Goal: Task Accomplishment & Management: Manage account settings

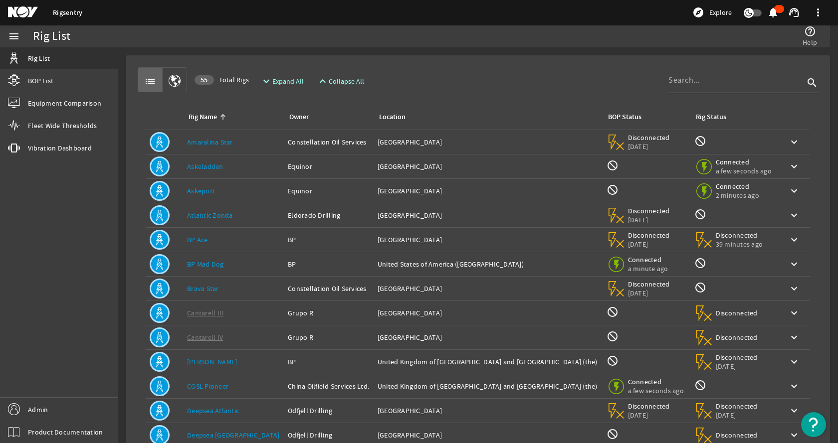
click at [389, 75] on div "list 55 Total Rigs expand_more Expand All expand_less Collapse All search" at bounding box center [478, 79] width 680 height 25
click at [65, 134] on link "Fleet Wide Thresholds" at bounding box center [59, 126] width 118 height 22
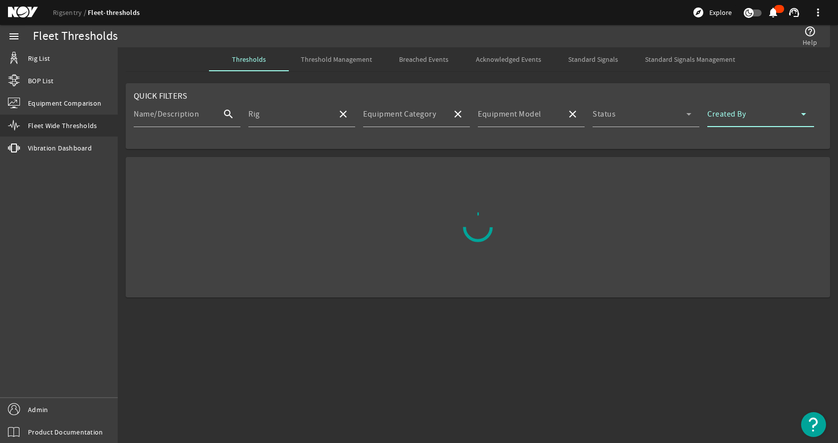
click at [720, 118] on span at bounding box center [754, 118] width 94 height 12
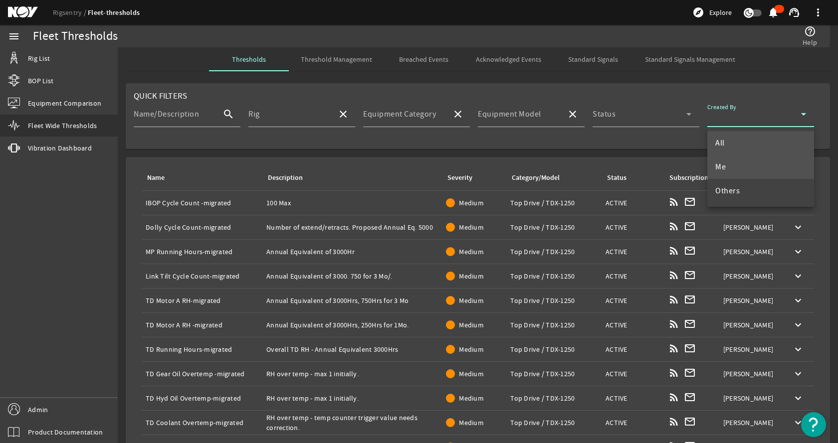
click at [737, 165] on mat-option "Me" at bounding box center [760, 167] width 107 height 24
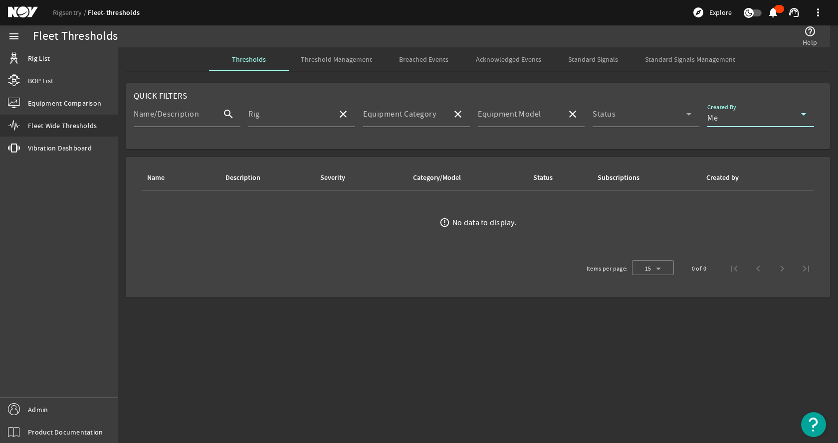
click at [636, 91] on mat-card "Quick Filters Name/Description search Rig close Equipment Category close Equipm…" at bounding box center [478, 116] width 704 height 66
click at [356, 57] on span "Threshold Management" at bounding box center [336, 59] width 71 height 7
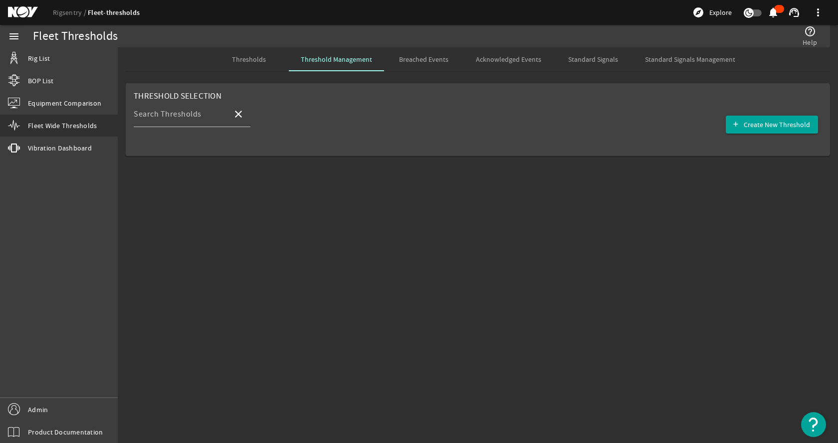
click at [259, 54] on span "Thresholds" at bounding box center [249, 59] width 34 height 24
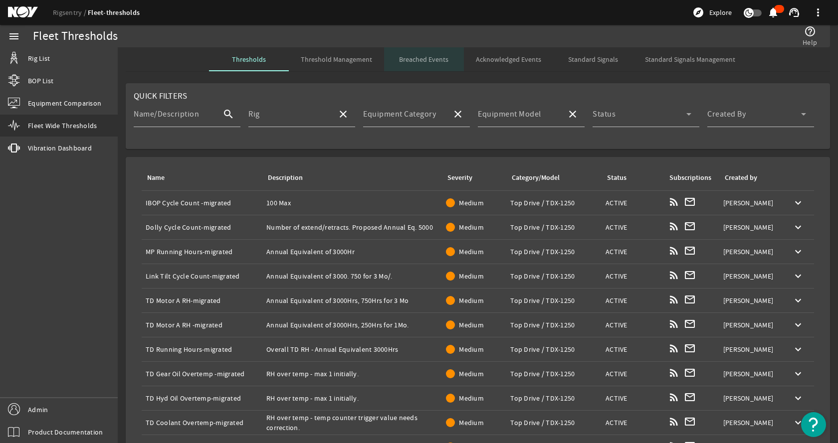
click at [430, 61] on span "Breached Events" at bounding box center [423, 59] width 49 height 7
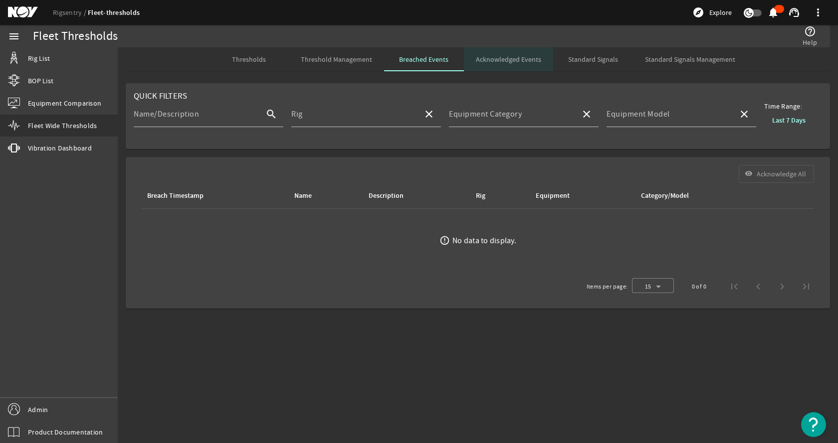
click at [535, 64] on span "Acknowledged Events" at bounding box center [508, 59] width 65 height 24
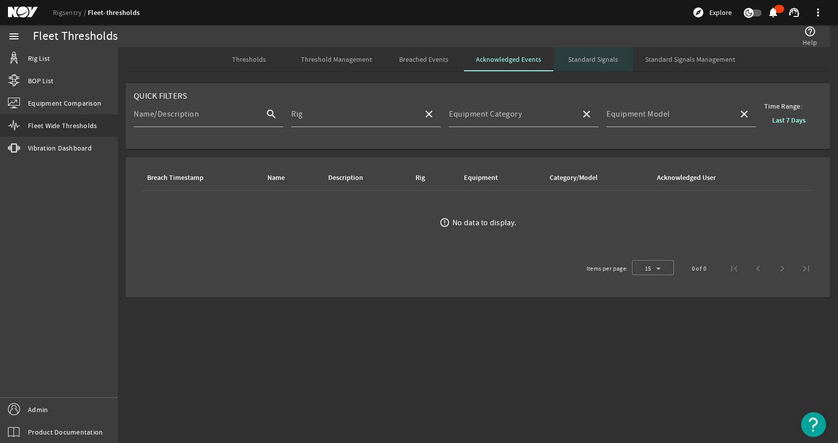
click at [605, 64] on span "Standard Signals" at bounding box center [593, 59] width 50 height 24
click at [255, 59] on span "Thresholds" at bounding box center [249, 59] width 34 height 7
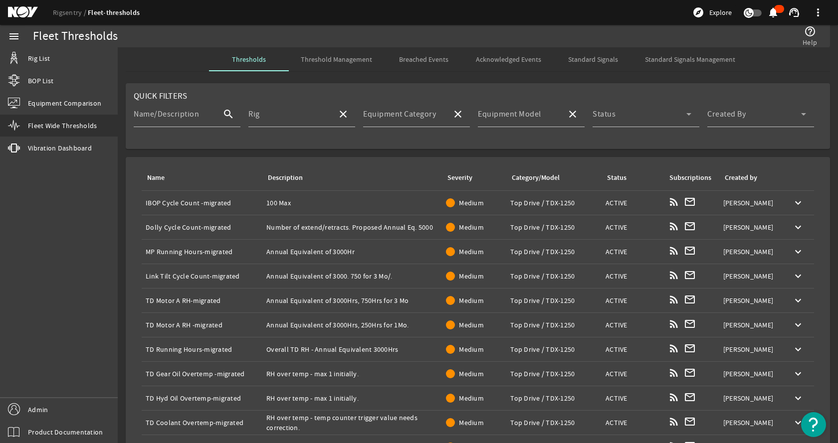
click at [403, 165] on mat-card "Name Description Severity Category/Model Status Subscriptions Created by Name: …" at bounding box center [478, 375] width 704 height 436
click at [58, 406] on link "Admin" at bounding box center [59, 409] width 118 height 22
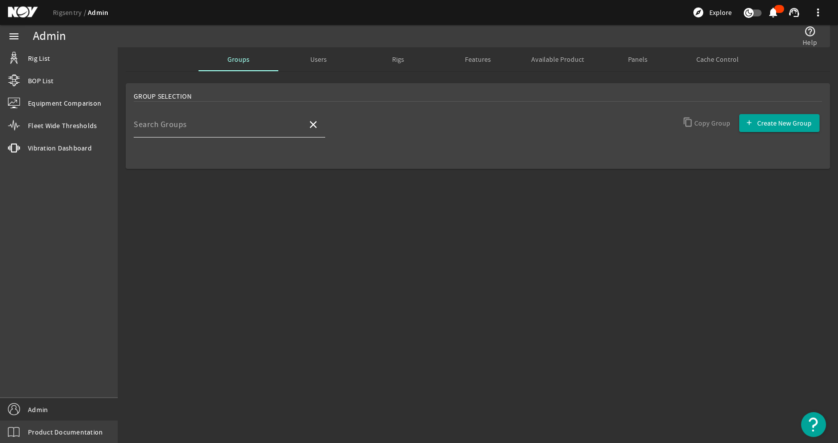
click at [208, 124] on input "Search Groups" at bounding box center [217, 129] width 166 height 12
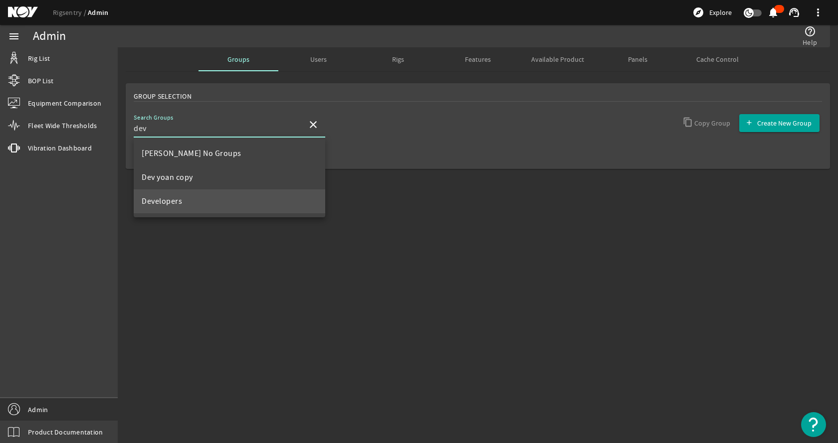
type input "dev"
click at [205, 200] on mat-option "Developers" at bounding box center [229, 201] width 191 height 24
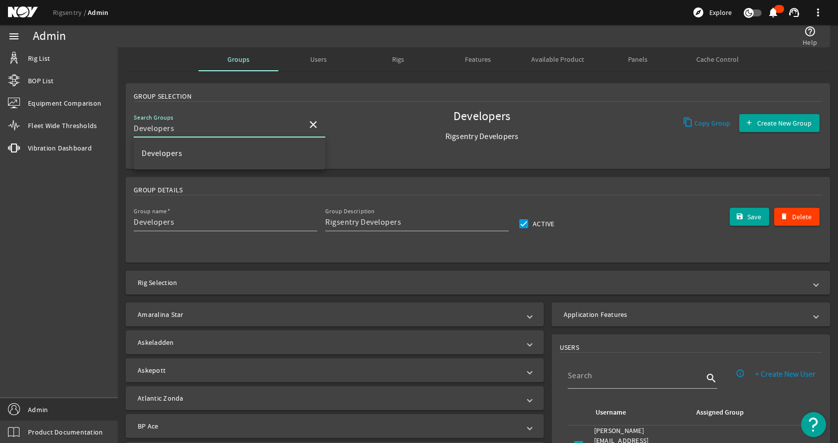
click at [173, 133] on input "Developers" at bounding box center [217, 129] width 166 height 12
type input "dev"
click at [405, 126] on div "Developers Rigsentry Developers" at bounding box center [481, 130] width 191 height 37
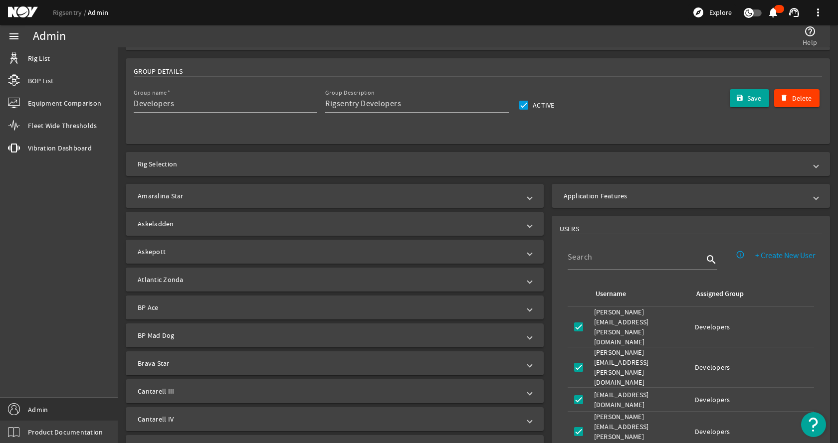
scroll to position [150, 0]
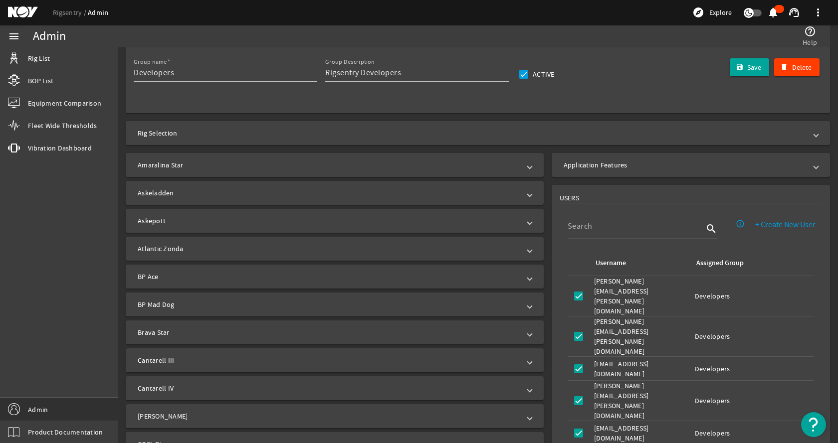
click at [338, 138] on mat-expansion-panel-header "Rig Selection" at bounding box center [478, 133] width 704 height 24
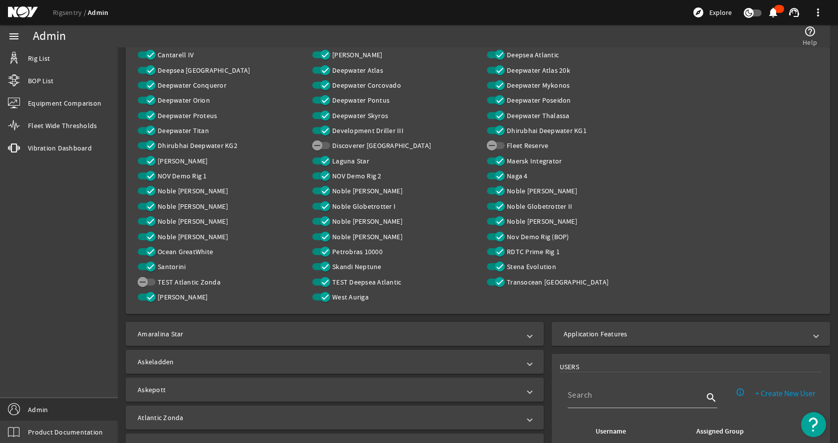
scroll to position [349, 0]
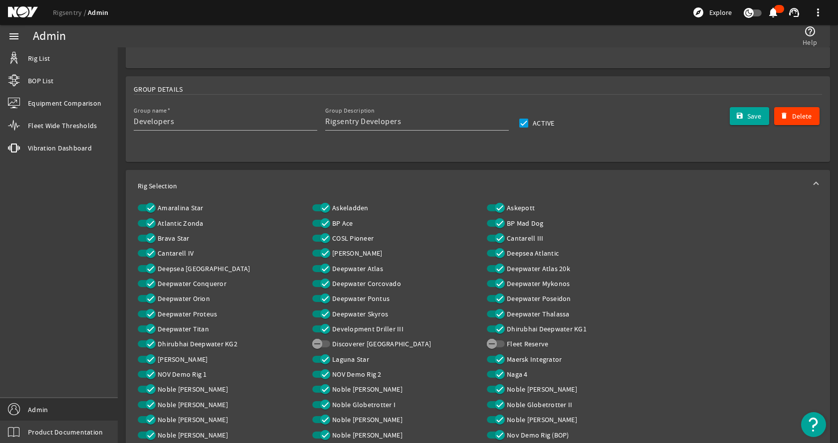
scroll to position [100, 0]
click at [43, 49] on link "Rig List" at bounding box center [59, 58] width 118 height 22
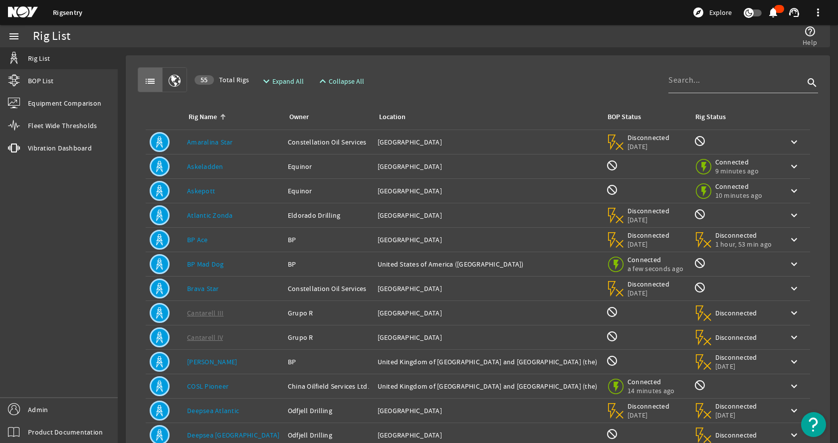
click at [574, 71] on div "list 55 Total Rigs expand_more Expand All expand_less Collapse All search" at bounding box center [478, 79] width 680 height 25
click at [127, 256] on mat-card "list 55 Total Rigs expand_more Expand All expand_less Collapse All search Rig N…" at bounding box center [478, 299] width 704 height 489
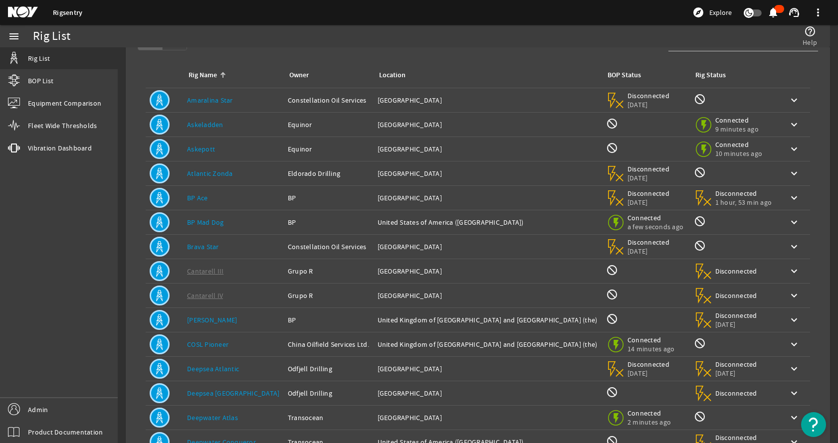
scroll to position [109, 0]
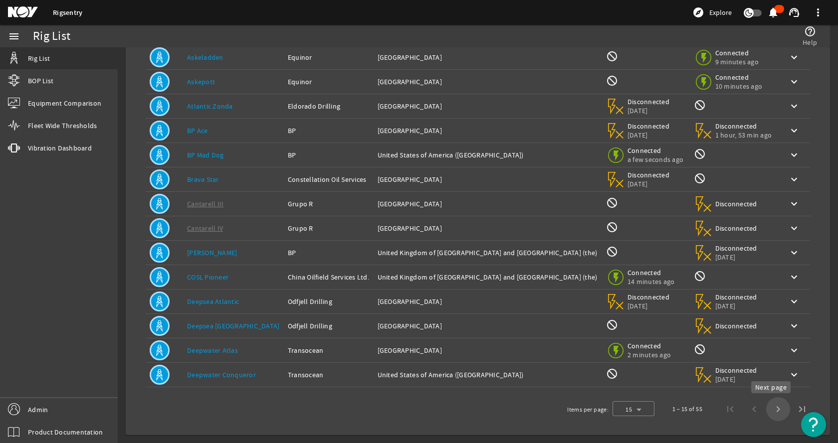
click at [767, 411] on span "Next page" at bounding box center [778, 409] width 24 height 24
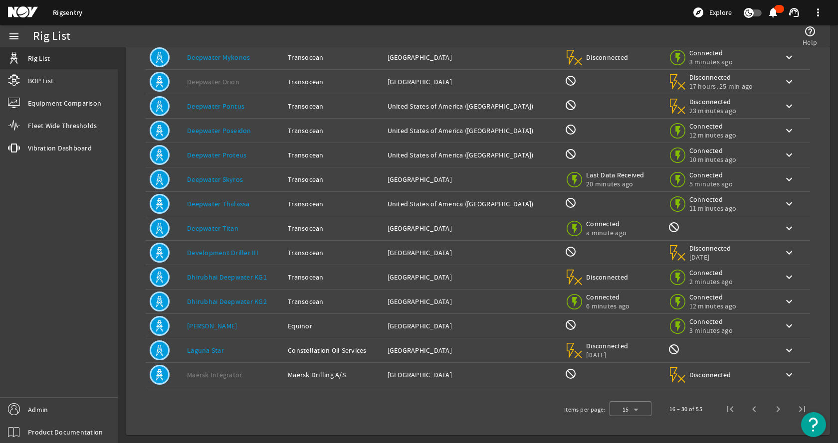
click at [767, 411] on span "Next page" at bounding box center [778, 409] width 24 height 24
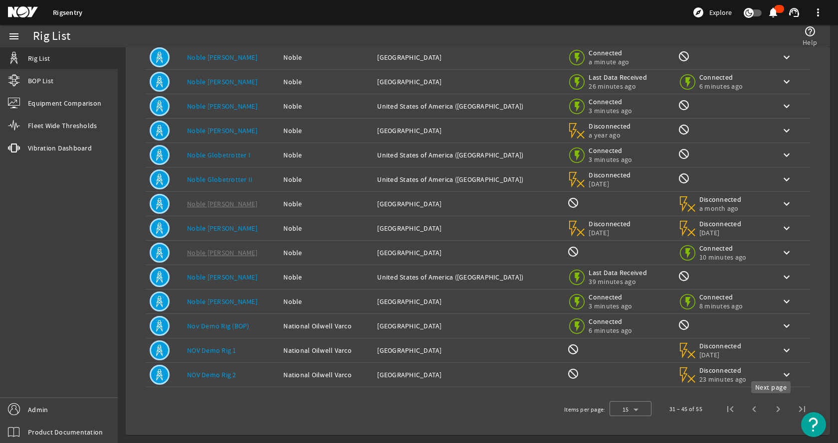
click at [770, 406] on span "Next page" at bounding box center [778, 409] width 24 height 24
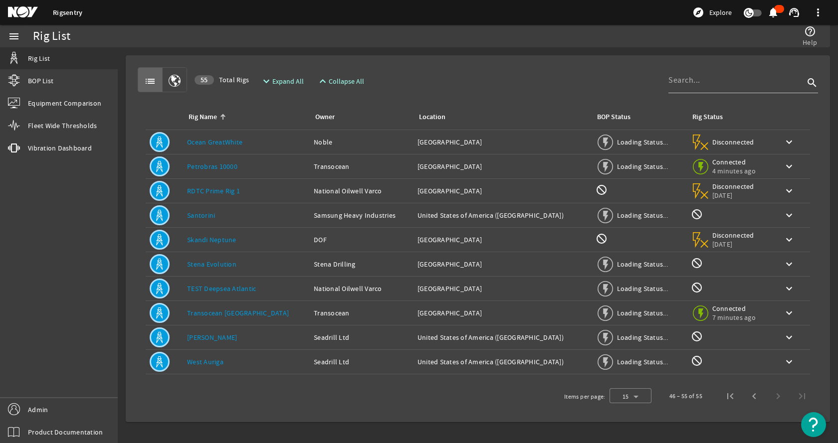
scroll to position [0, 0]
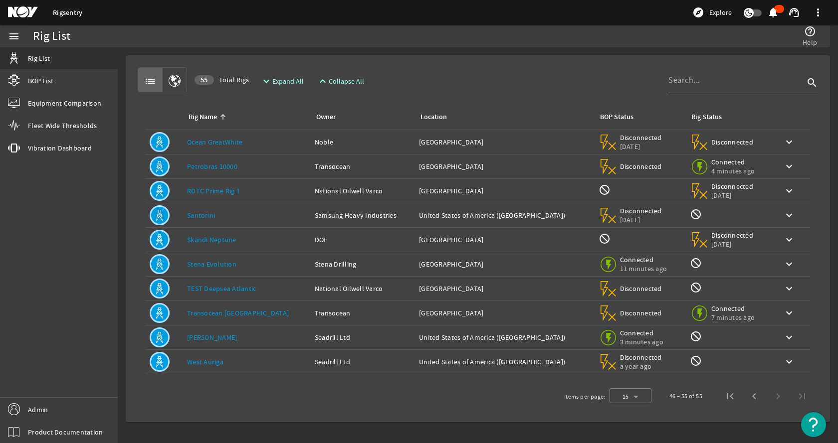
click at [246, 342] on div "Rig Name: [PERSON_NAME]" at bounding box center [247, 338] width 120 height 10
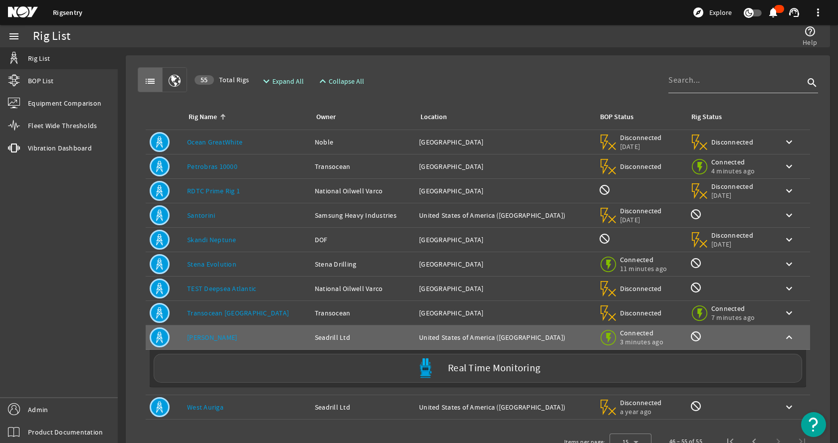
click at [117, 332] on div "menu Rig List BOP List Equipment Comparison Fleet Wide Thresholds vibration Vib…" at bounding box center [59, 234] width 118 height 418
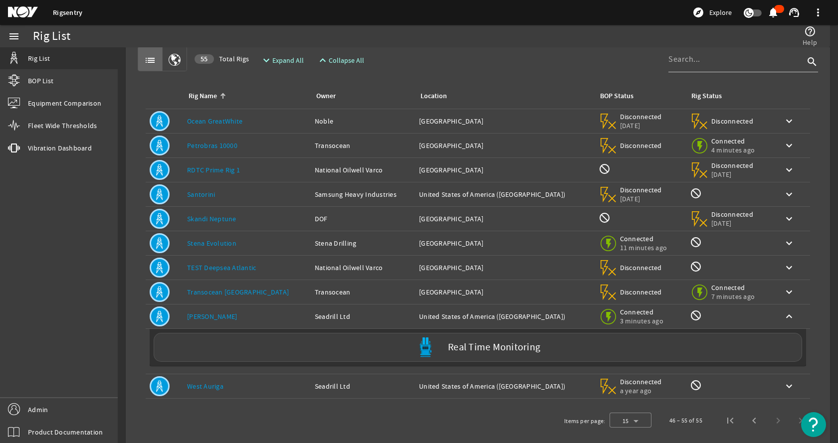
scroll to position [32, 0]
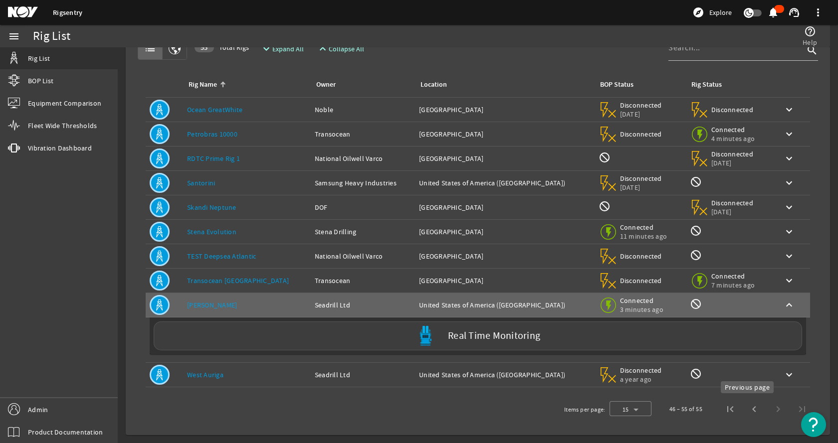
click at [746, 406] on span "Previous page" at bounding box center [754, 409] width 24 height 24
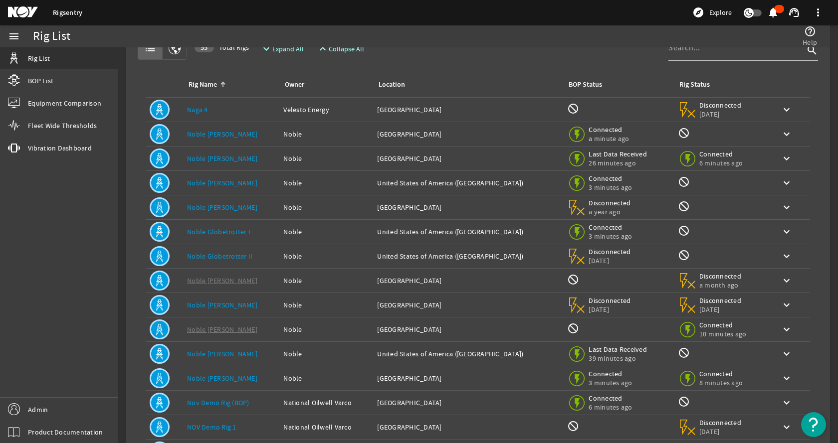
click at [746, 406] on div "Rig Status: not_interested" at bounding box center [722, 403] width 89 height 14
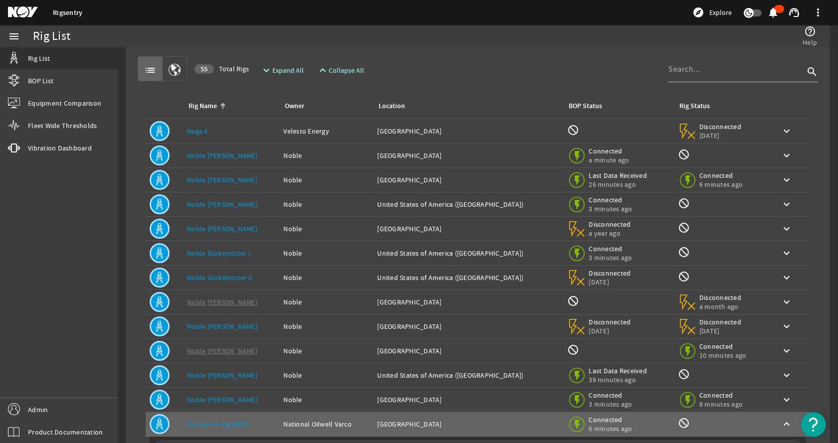
scroll to position [0, 0]
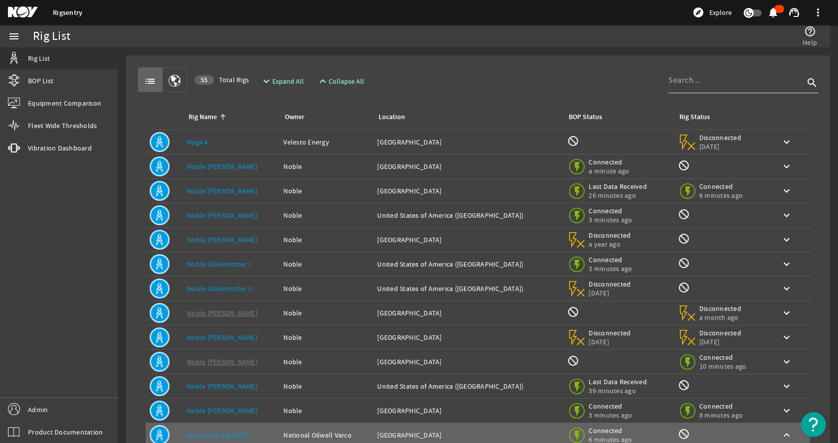
click at [702, 69] on div at bounding box center [736, 80] width 136 height 26
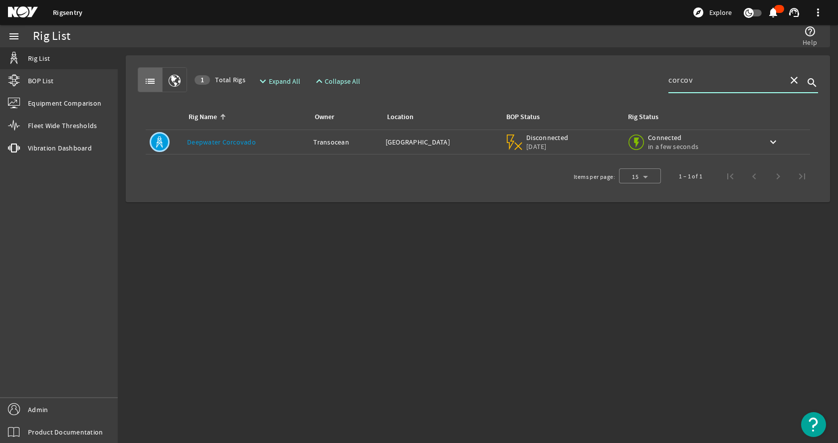
type input "corcov"
click at [305, 144] on div "Rig Name: [PERSON_NAME]" at bounding box center [246, 142] width 118 height 10
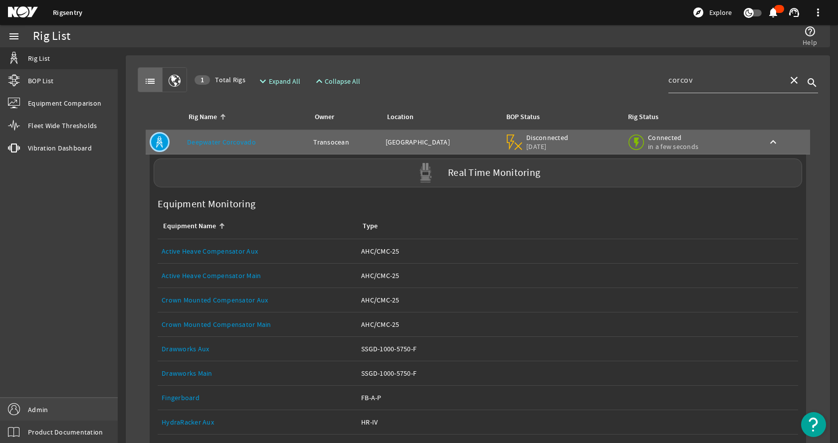
click at [79, 407] on link "Admin" at bounding box center [59, 409] width 118 height 22
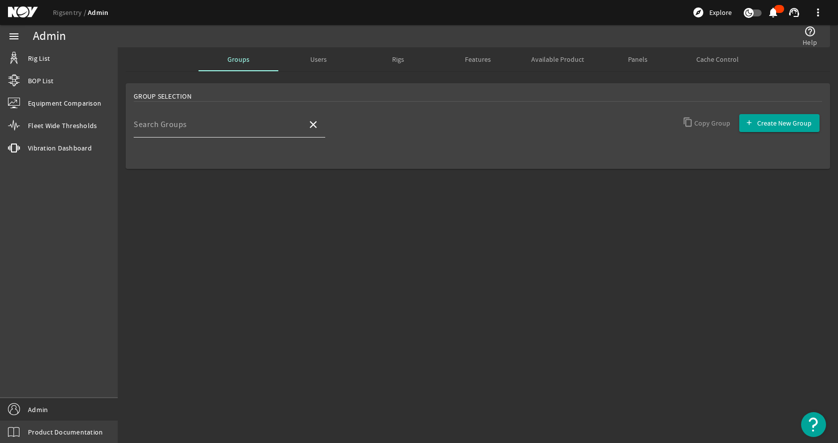
click at [222, 135] on div "Search Groups" at bounding box center [217, 125] width 166 height 26
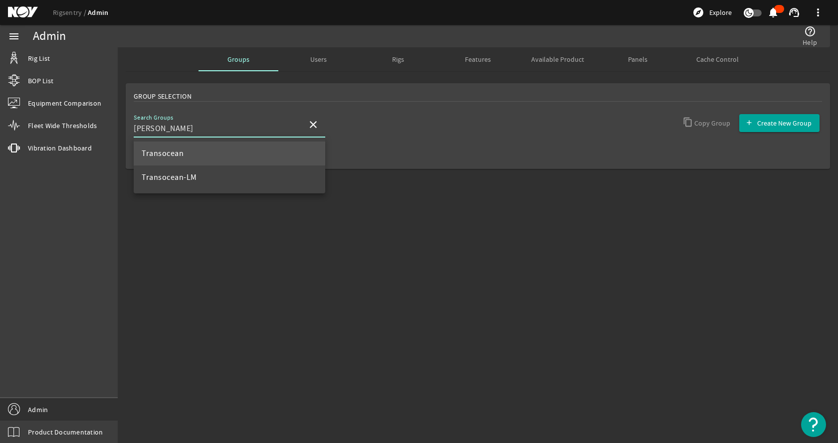
click at [181, 164] on mat-option "Transocean" at bounding box center [229, 154] width 191 height 24
type input "Transocean"
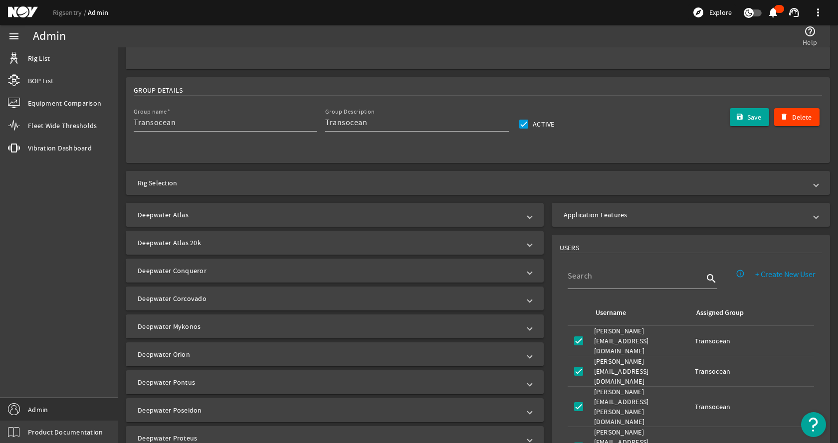
scroll to position [150, 0]
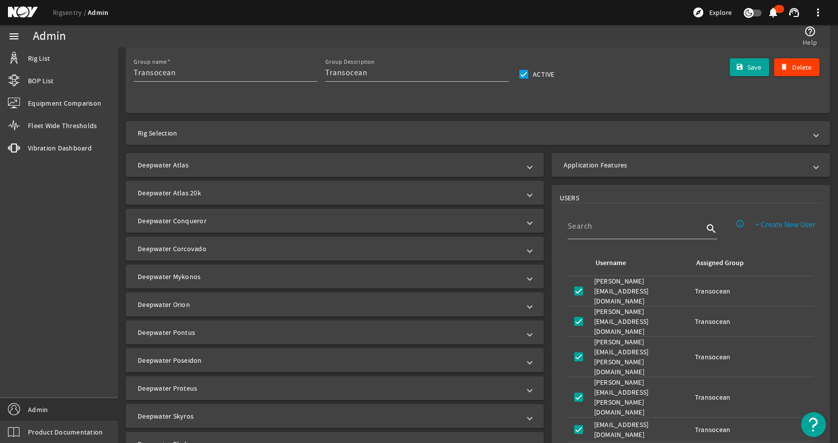
click at [216, 254] on mat-expansion-panel-header "Deepwater Corcovado" at bounding box center [335, 249] width 418 height 24
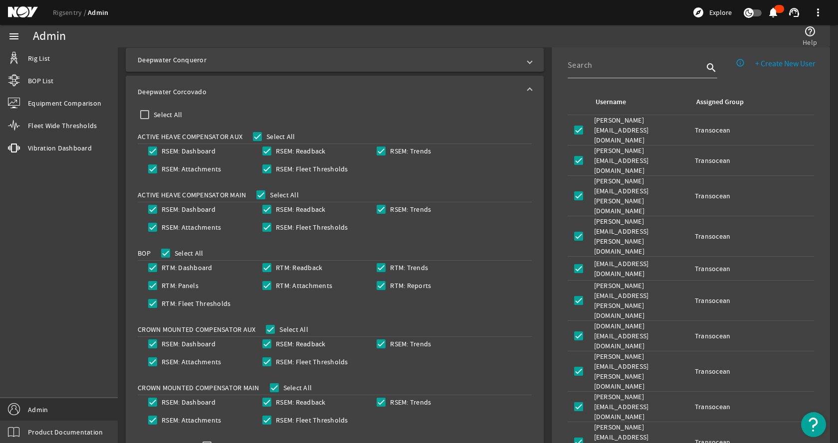
scroll to position [249, 0]
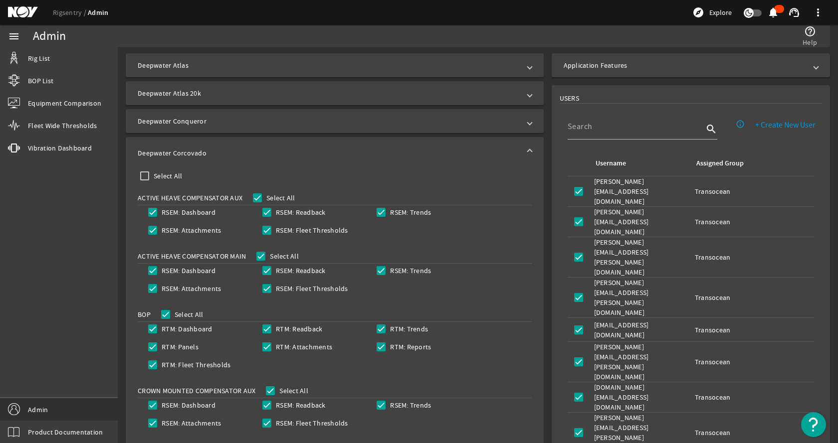
click at [547, 157] on rigsentry-mat-card "USERS info_outline + Create New User search Username Assigned Group Username: […" at bounding box center [690, 330] width 286 height 499
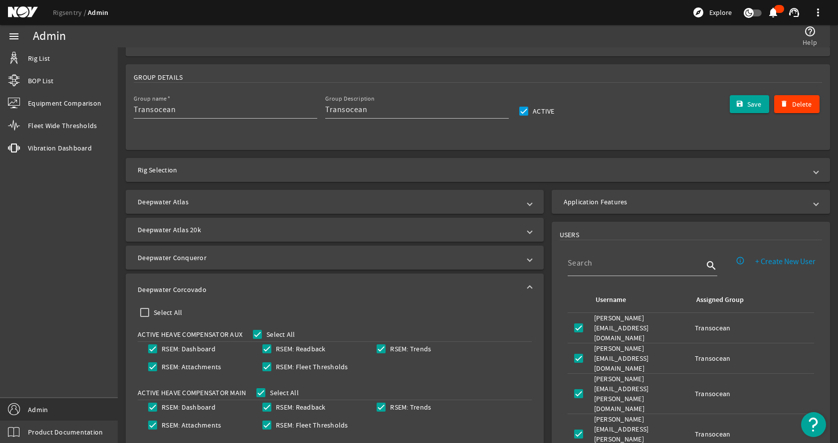
scroll to position [50, 0]
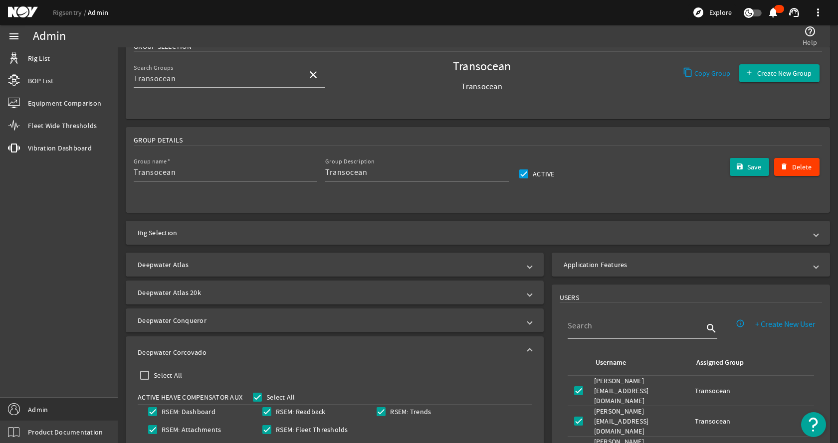
click at [119, 162] on rigsentry-mat-card "Group Details Group name Transocean Group Description Transocean Active Delete …" at bounding box center [478, 170] width 720 height 94
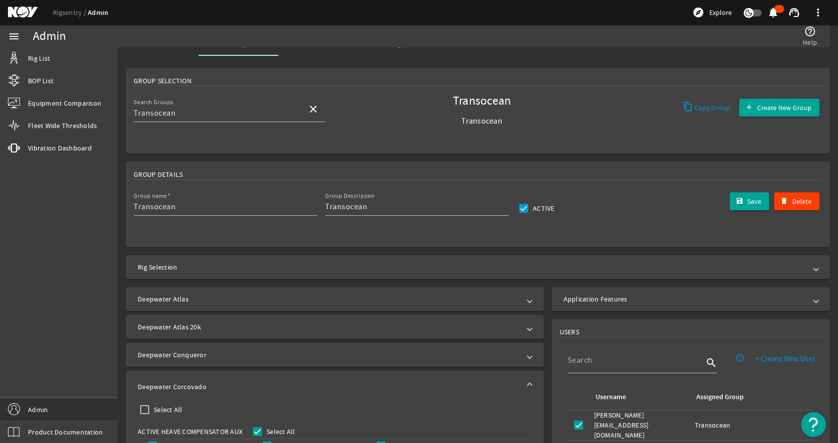
scroll to position [0, 0]
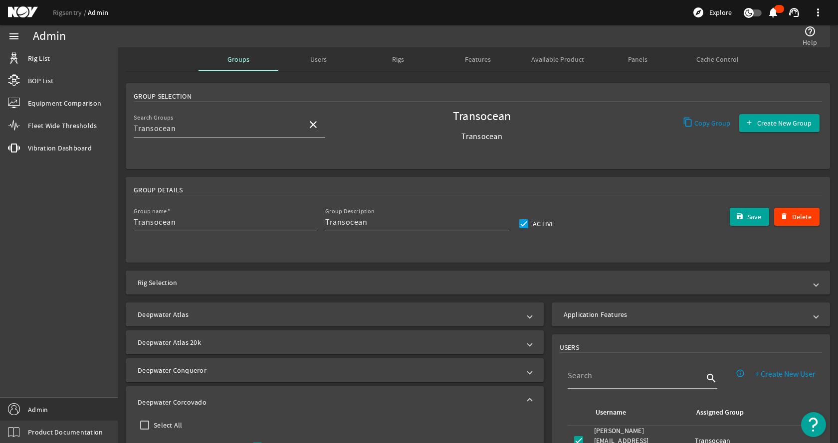
click at [136, 173] on rigsentry-mat-card "Group Selection Search Groups Transocean close Transocean Transocean Copy Group…" at bounding box center [478, 126] width 720 height 94
click at [52, 53] on link "Rig List" at bounding box center [59, 58] width 118 height 22
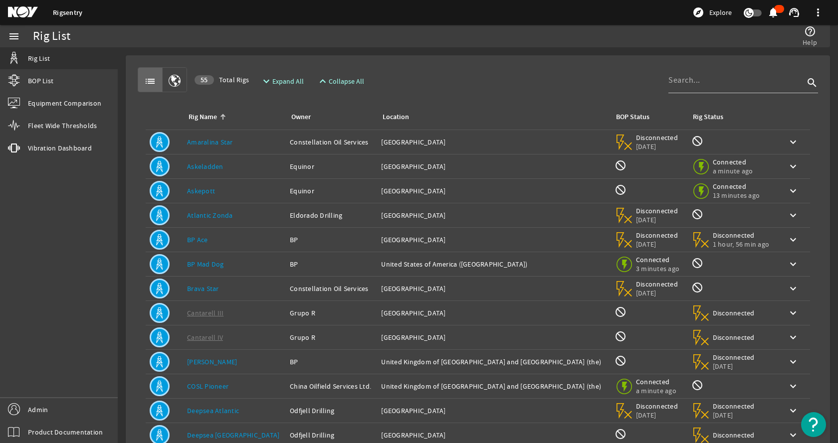
click at [533, 83] on div "list 55 Total Rigs expand_more Expand All expand_less Collapse All search" at bounding box center [478, 79] width 680 height 25
click at [480, 52] on rigsentry-mat-card "list 55 Total Rigs expand_more Expand All expand_less Collapse All search Rig N…" at bounding box center [478, 299] width 720 height 505
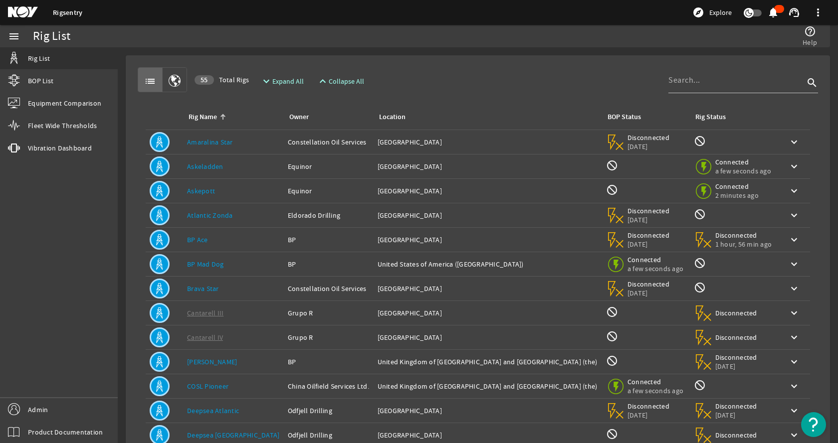
click at [517, 68] on div "list 55 Total Rigs expand_more Expand All expand_less Collapse All search" at bounding box center [478, 79] width 680 height 25
click at [501, 62] on mat-card "list 55 Total Rigs expand_more Expand All expand_less Collapse All search Rig N…" at bounding box center [478, 299] width 704 height 489
drag, startPoint x: 573, startPoint y: 74, endPoint x: 647, endPoint y: 81, distance: 74.6
click at [573, 74] on div "list 55 Total Rigs expand_more Expand All expand_less Collapse All search" at bounding box center [478, 79] width 680 height 25
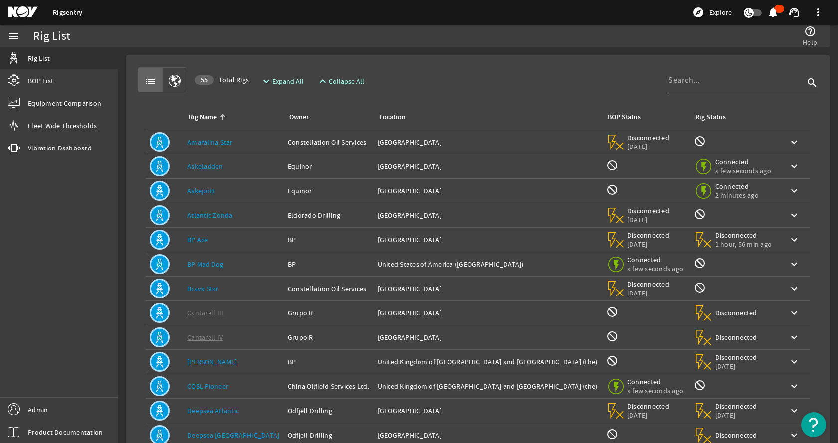
click at [558, 73] on div "list 55 Total Rigs expand_more Expand All expand_less Collapse All search" at bounding box center [478, 79] width 680 height 25
click at [714, 85] on input at bounding box center [736, 80] width 136 height 12
click at [283, 81] on span "Expand All" at bounding box center [287, 81] width 31 height 10
click at [497, 70] on div "list 55 Total Rigs expand_more Expand All expand_less Collapse All search" at bounding box center [478, 79] width 680 height 25
click at [452, 86] on div "list 55 Total Rigs expand_more Expand All expand_less Collapse All search" at bounding box center [478, 79] width 680 height 25
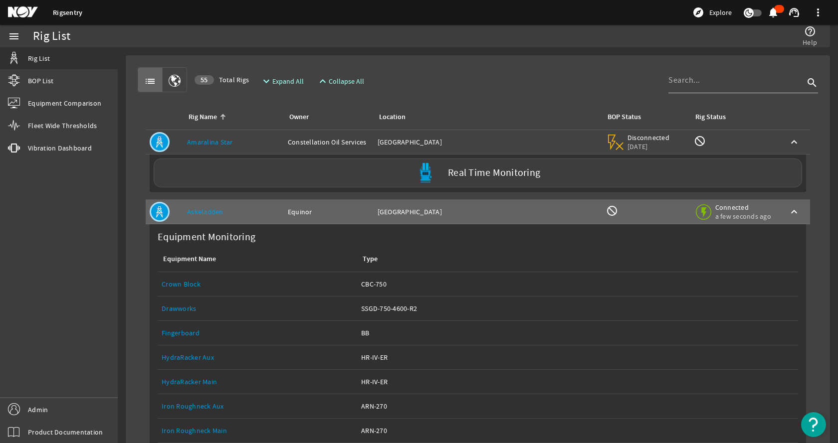
click at [433, 134] on td "Location: [GEOGRAPHIC_DATA]" at bounding box center [487, 142] width 228 height 24
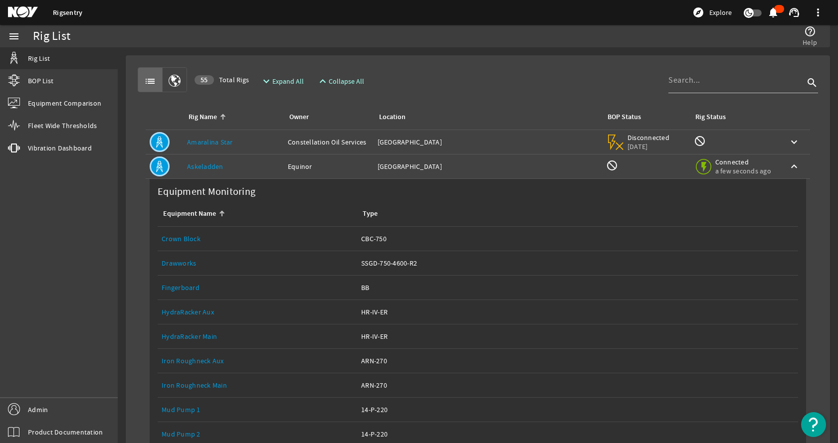
click at [318, 167] on div "Owner: Equinor" at bounding box center [329, 167] width 82 height 10
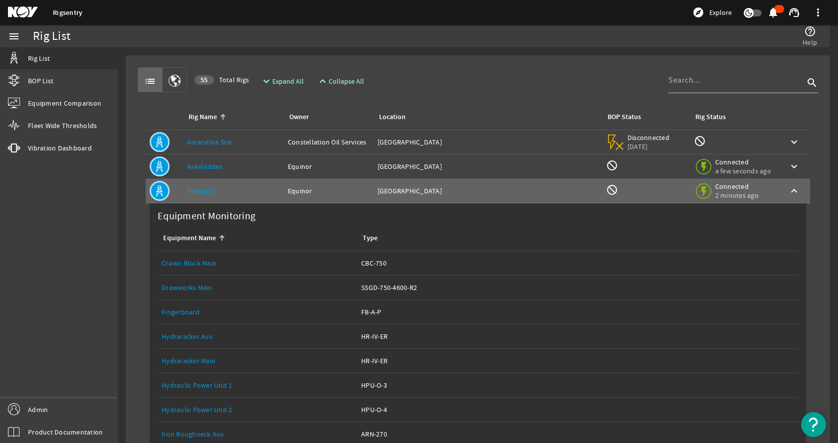
click at [420, 168] on div "Location: [GEOGRAPHIC_DATA]" at bounding box center [487, 167] width 220 height 10
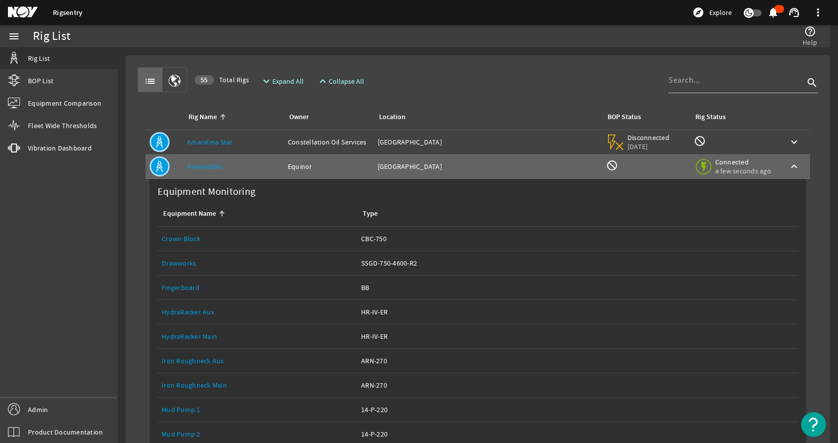
click at [433, 144] on div "Location: [GEOGRAPHIC_DATA]" at bounding box center [487, 142] width 220 height 10
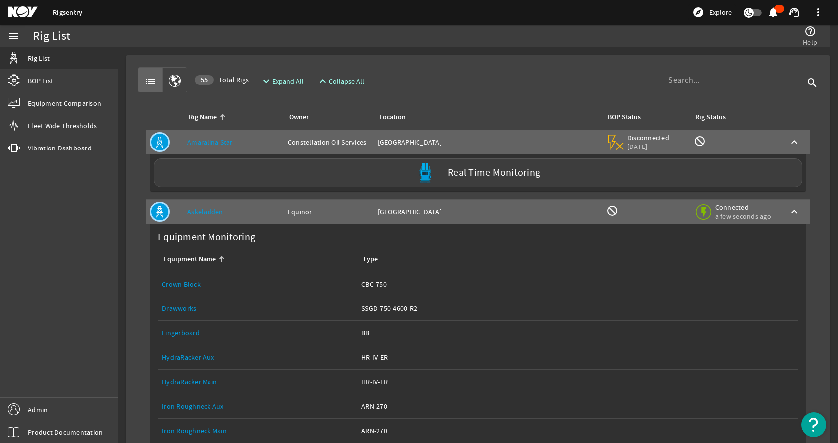
click at [500, 82] on div "list 55 Total Rigs expand_more Expand All expand_less Collapse All search" at bounding box center [478, 79] width 680 height 25
click at [691, 85] on input at bounding box center [736, 80] width 136 height 12
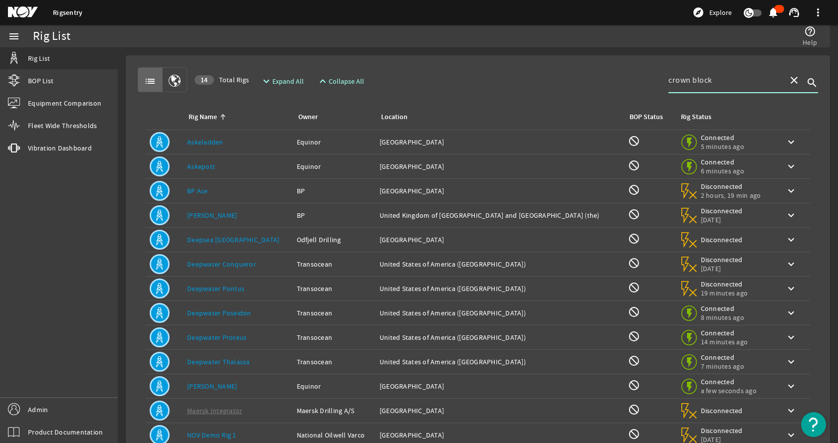
type input "crown block"
click at [359, 142] on div "Owner: Equinor" at bounding box center [334, 142] width 75 height 10
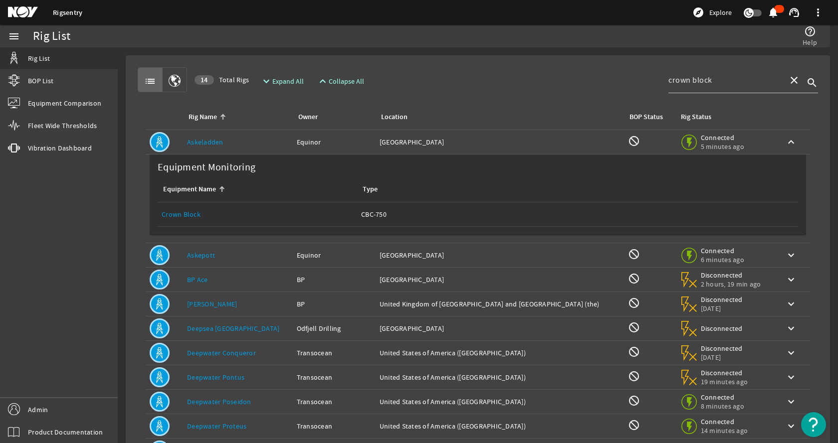
click at [360, 144] on div "Owner: Equinor" at bounding box center [334, 142] width 75 height 10
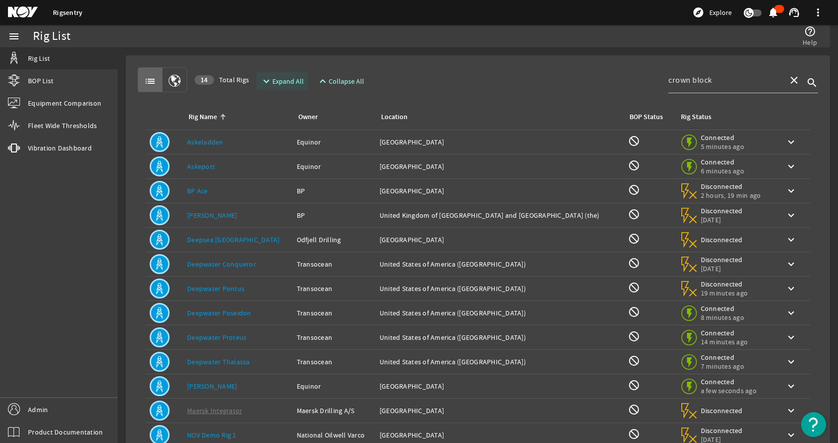
click at [289, 78] on span "Expand All" at bounding box center [287, 81] width 31 height 10
click at [465, 79] on div "list 14 Total Rigs expand_more Expand All expand_less Collapse All crown block …" at bounding box center [478, 79] width 680 height 25
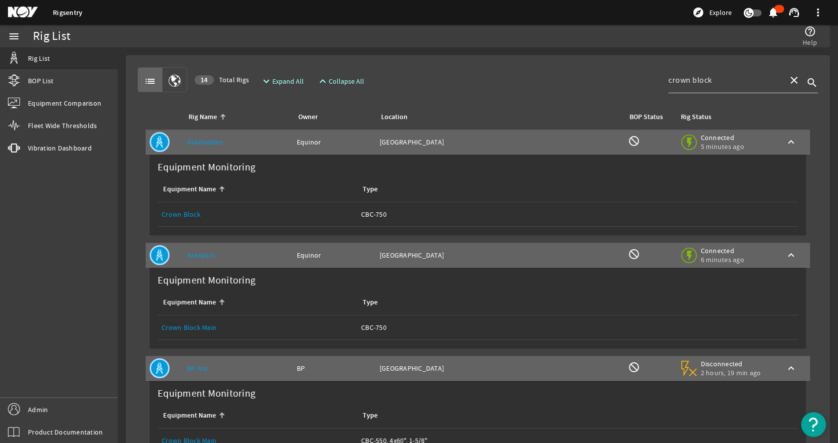
click at [489, 85] on div "list 14 Total Rigs expand_more Expand All expand_less Collapse All crown block …" at bounding box center [478, 79] width 680 height 25
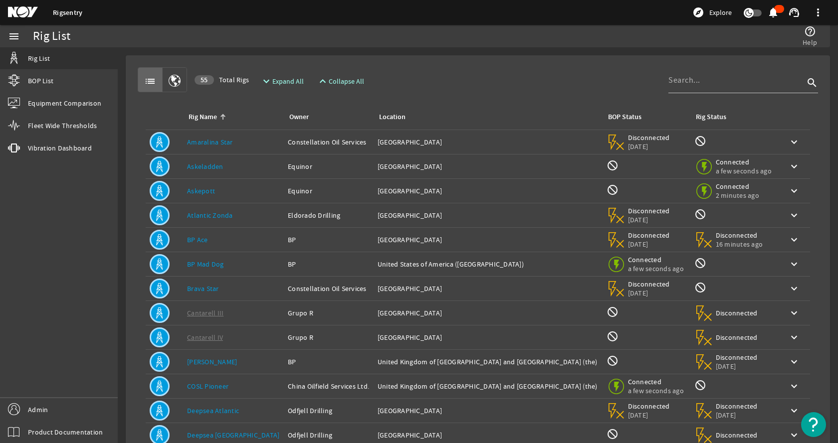
click at [462, 64] on div "list 55 Total Rigs expand_more Expand All expand_less Collapse All search Rig N…" at bounding box center [478, 299] width 688 height 473
